Goal: Task Accomplishment & Management: Manage account settings

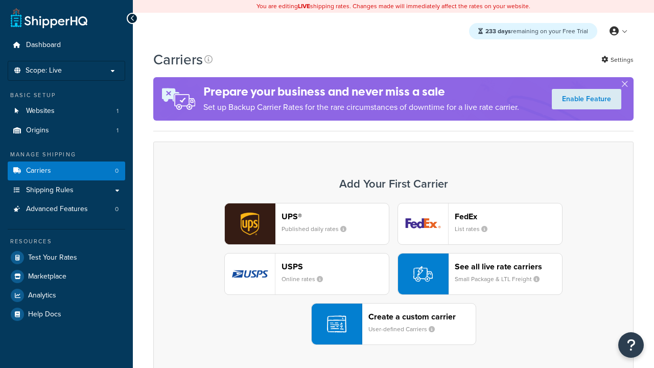
click at [393, 274] on div "UPS® Published daily rates FedEx List rates USPS Online rates See all live rate…" at bounding box center [393, 274] width 459 height 142
click at [508, 217] on header "FedEx" at bounding box center [508, 216] width 107 height 10
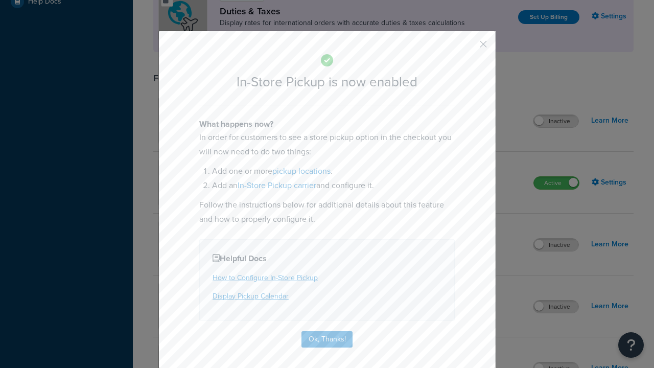
click at [468, 46] on button "button" at bounding box center [468, 47] width 3 height 3
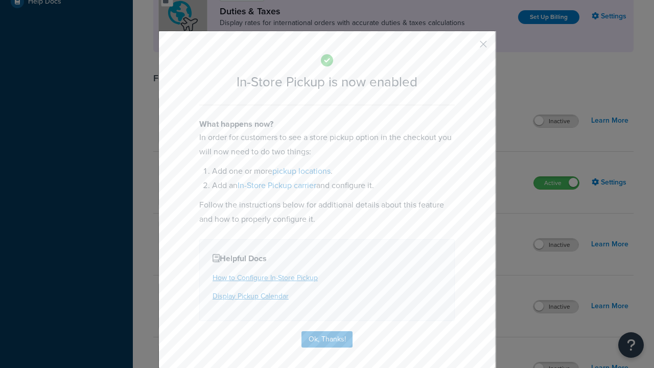
click at [468, 47] on button "button" at bounding box center [468, 47] width 3 height 3
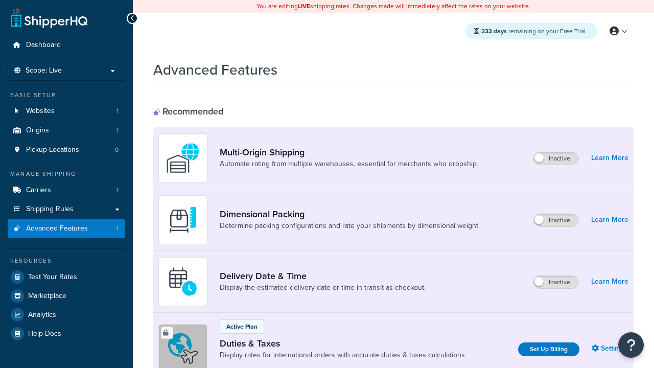
select select "inline"
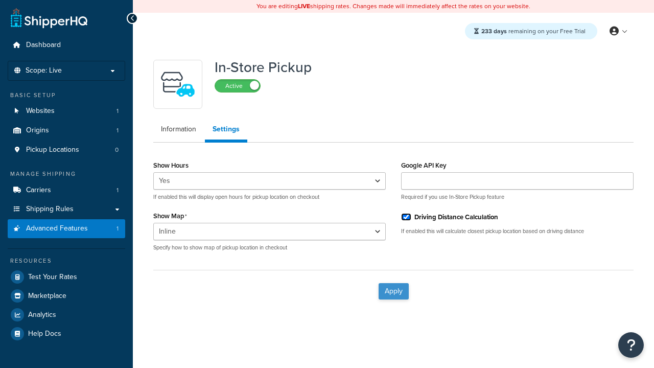
click at [406, 217] on input "Driving Distance Calculation" at bounding box center [406, 217] width 10 height 8
checkbox input "false"
click at [393, 291] on button "Apply" at bounding box center [393, 291] width 30 height 16
select select "inline"
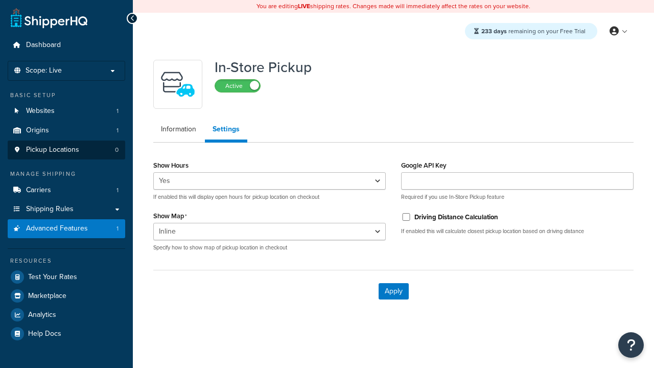
click at [52, 150] on span "Pickup Locations" at bounding box center [52, 150] width 53 height 9
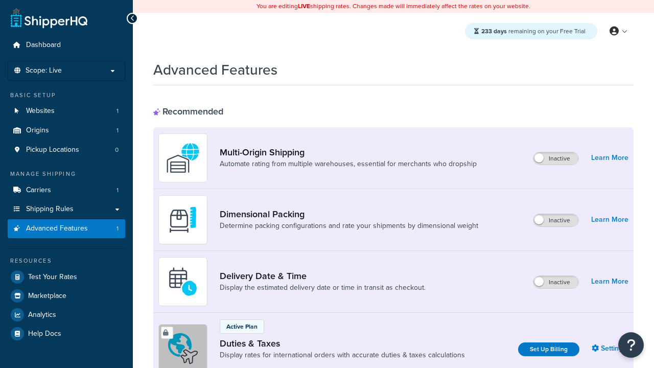
select select "inline"
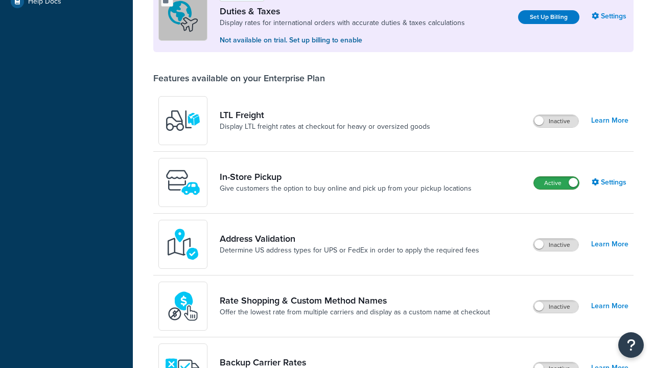
click at [556, 184] on label "Active" at bounding box center [556, 183] width 45 height 12
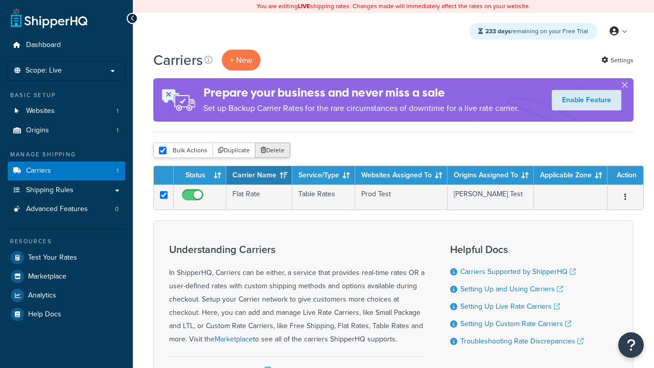
click at [272, 151] on button "Delete" at bounding box center [272, 149] width 35 height 15
